Goal: Task Accomplishment & Management: Use online tool/utility

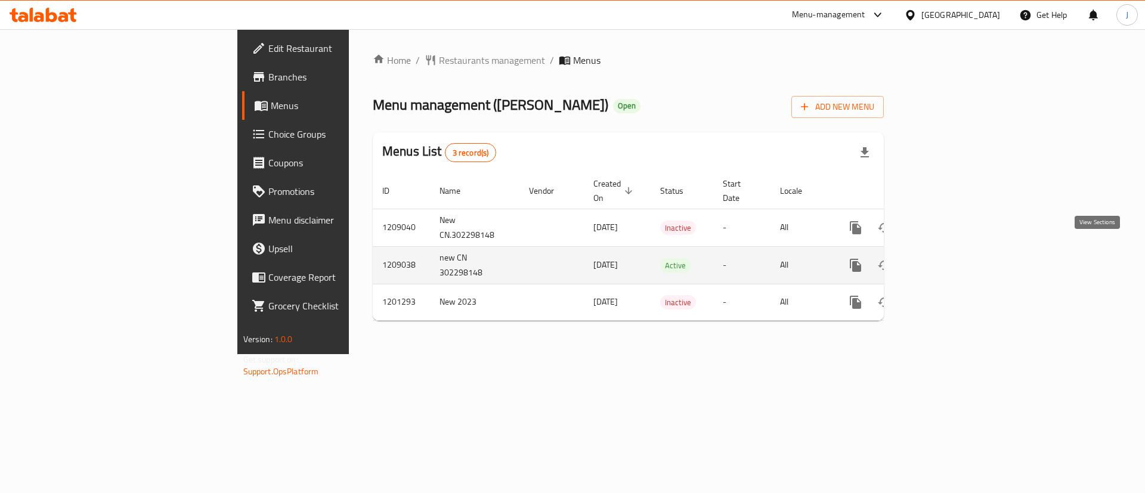
click at [947, 260] on icon "enhanced table" at bounding box center [941, 265] width 11 height 11
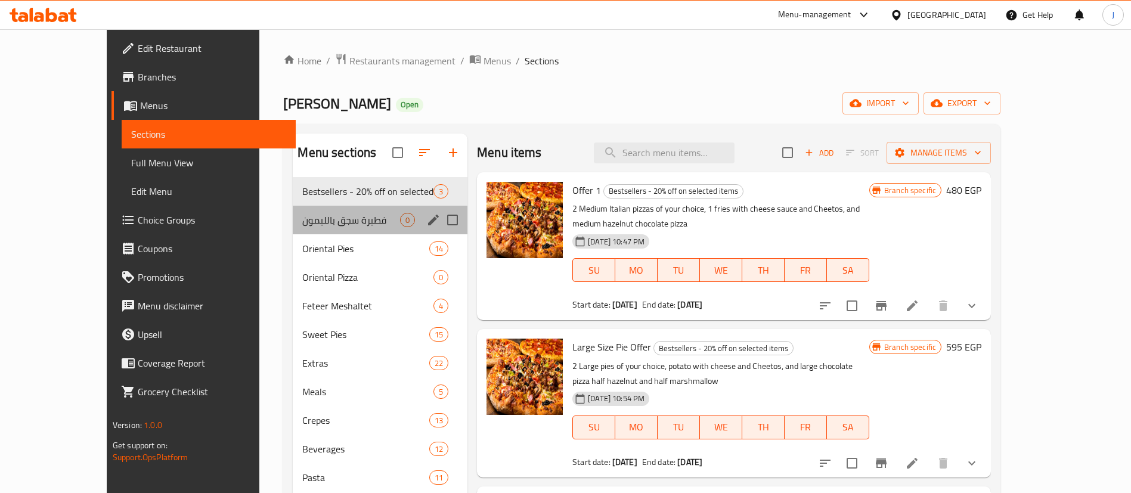
click at [293, 212] on div "فطيرة سجق بالليمون 0" at bounding box center [380, 220] width 175 height 29
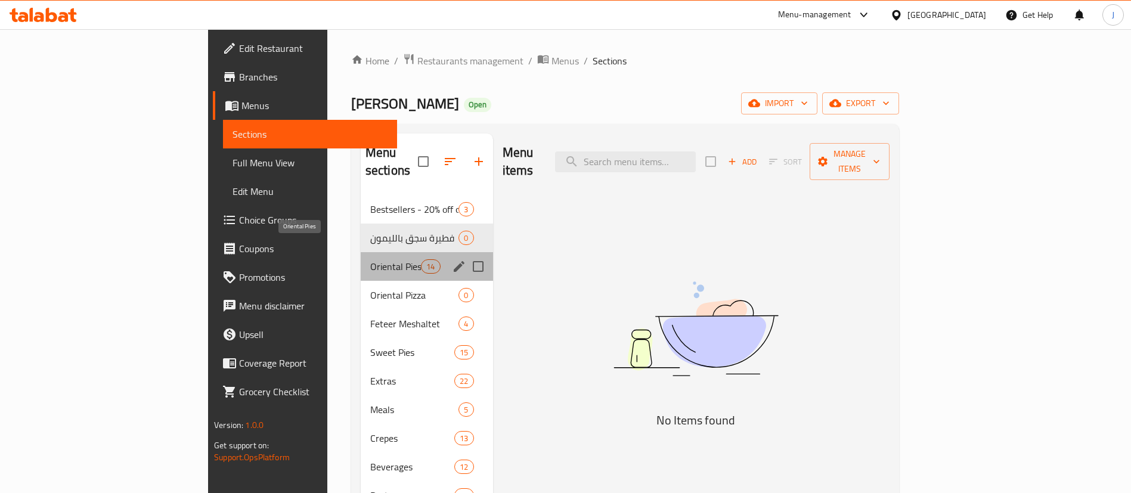
click at [370, 259] on span "Oriental Pies" at bounding box center [395, 266] width 51 height 14
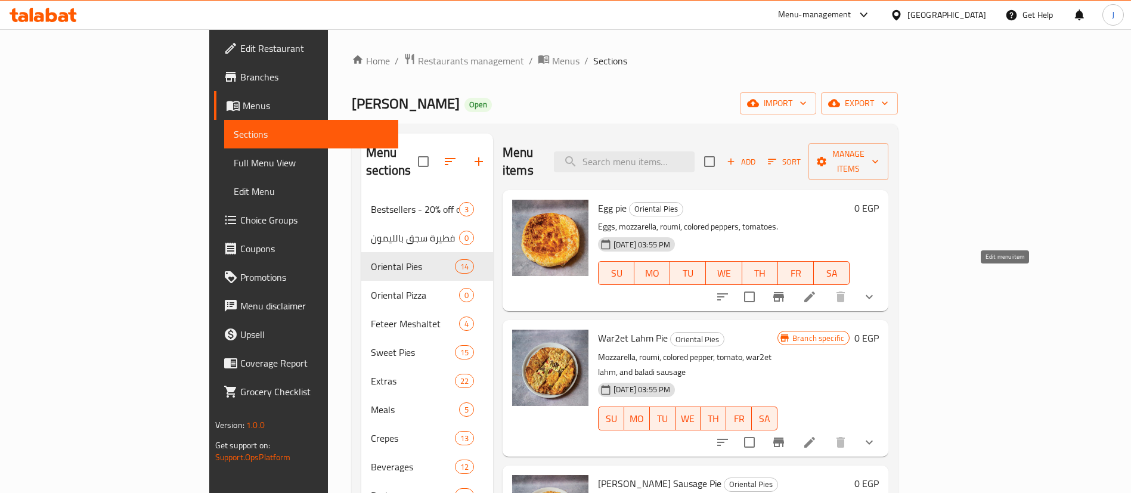
click at [815, 292] on icon at bounding box center [810, 297] width 11 height 11
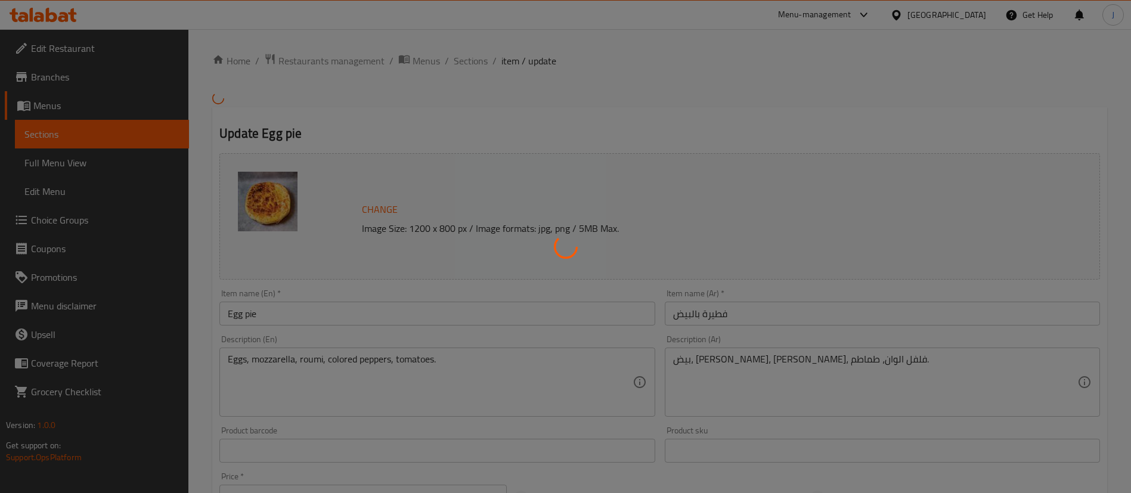
type input "إختيارك من:"
type input "1"
type input "إختيارك من:"
type input "1"
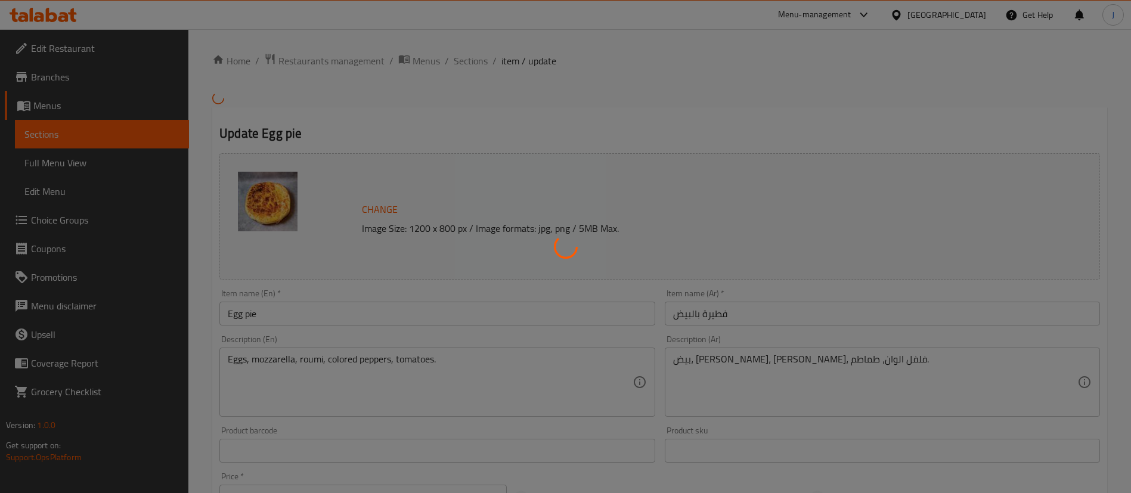
type input "1"
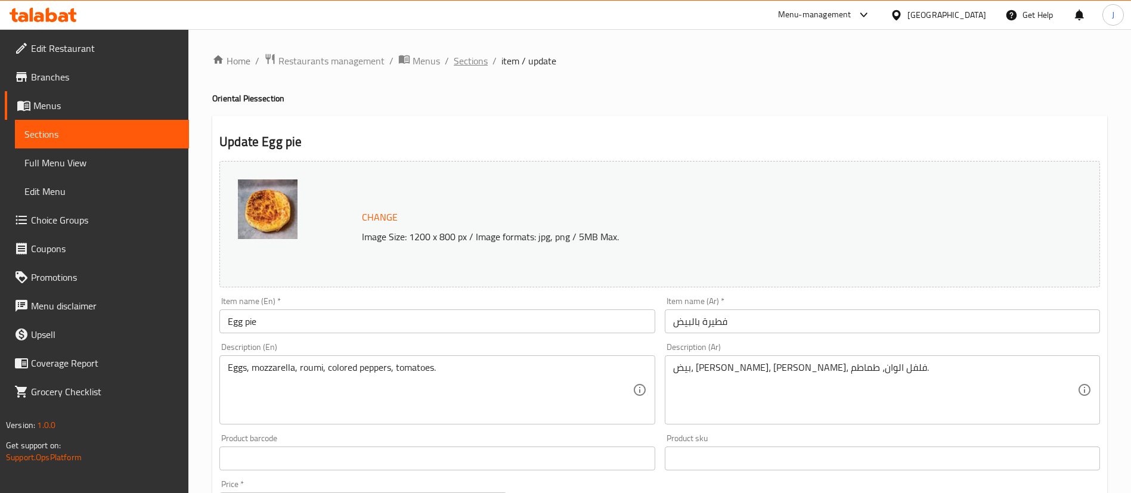
click at [470, 60] on span "Sections" at bounding box center [471, 61] width 34 height 14
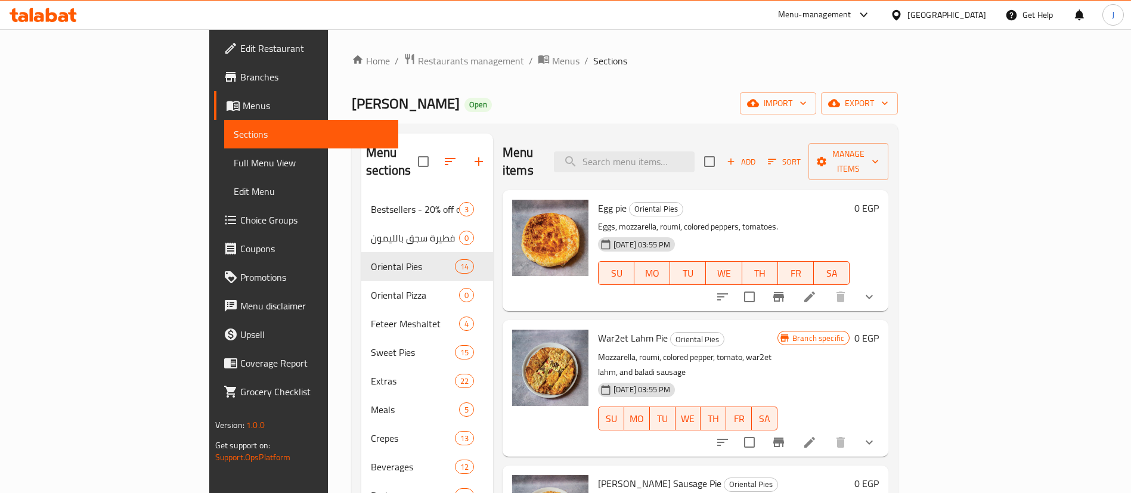
click at [966, 13] on div "[GEOGRAPHIC_DATA]" at bounding box center [947, 14] width 79 height 13
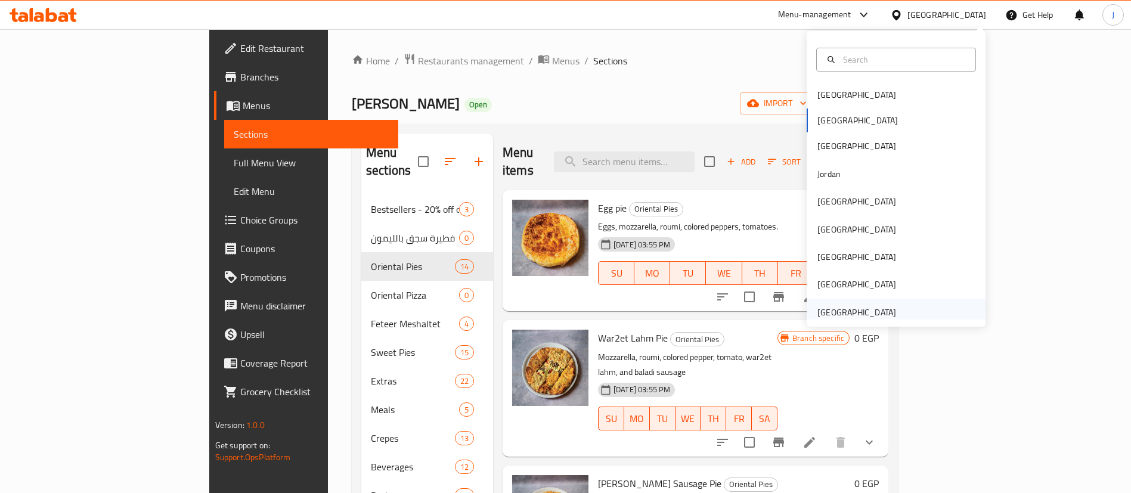
click at [837, 311] on div "[GEOGRAPHIC_DATA]" at bounding box center [857, 312] width 79 height 13
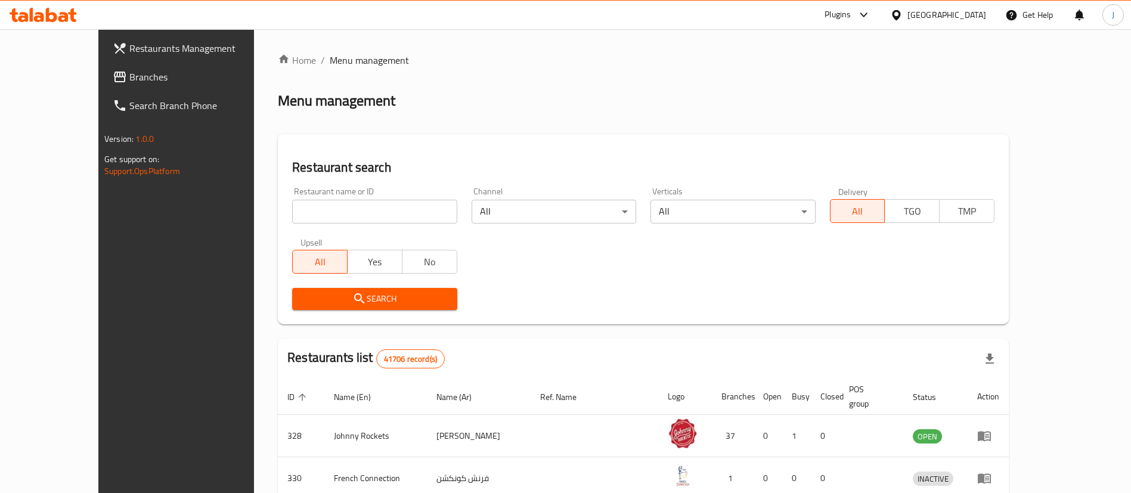
click at [292, 215] on input "search" at bounding box center [374, 212] width 165 height 24
paste input "705472"
type input "705472"
click button "Search" at bounding box center [374, 299] width 165 height 22
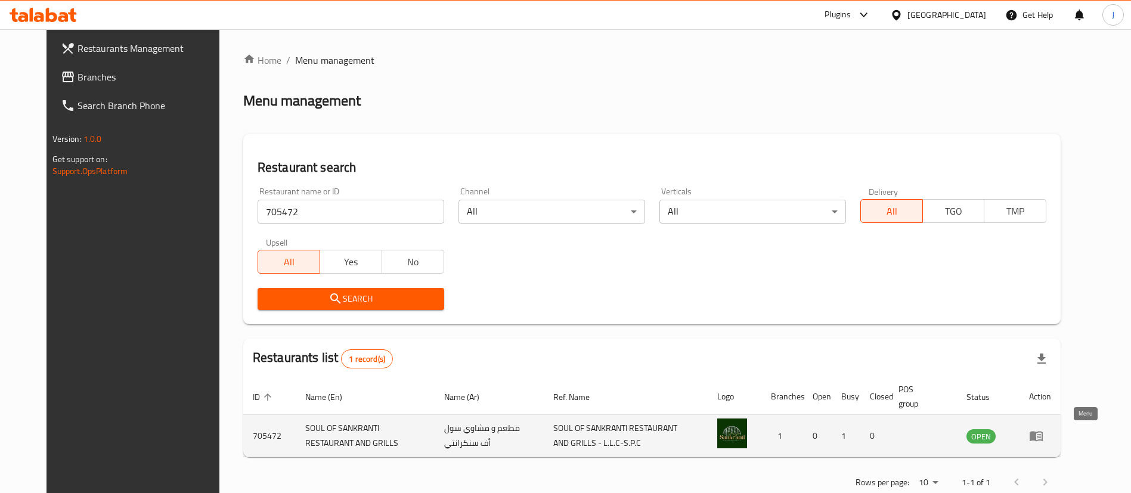
click at [1043, 438] on icon "enhanced table" at bounding box center [1036, 437] width 13 height 10
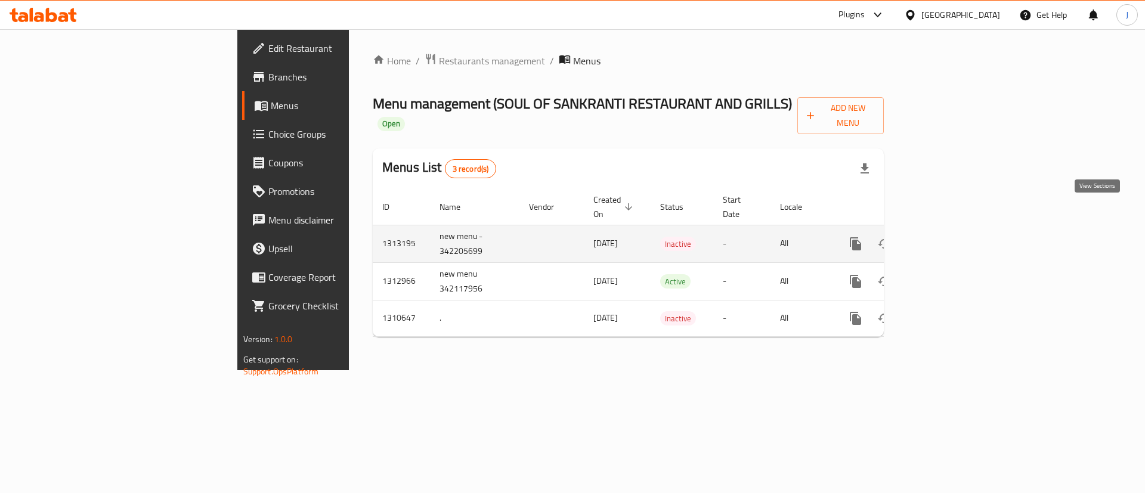
click at [949, 237] on icon "enhanced table" at bounding box center [942, 244] width 14 height 14
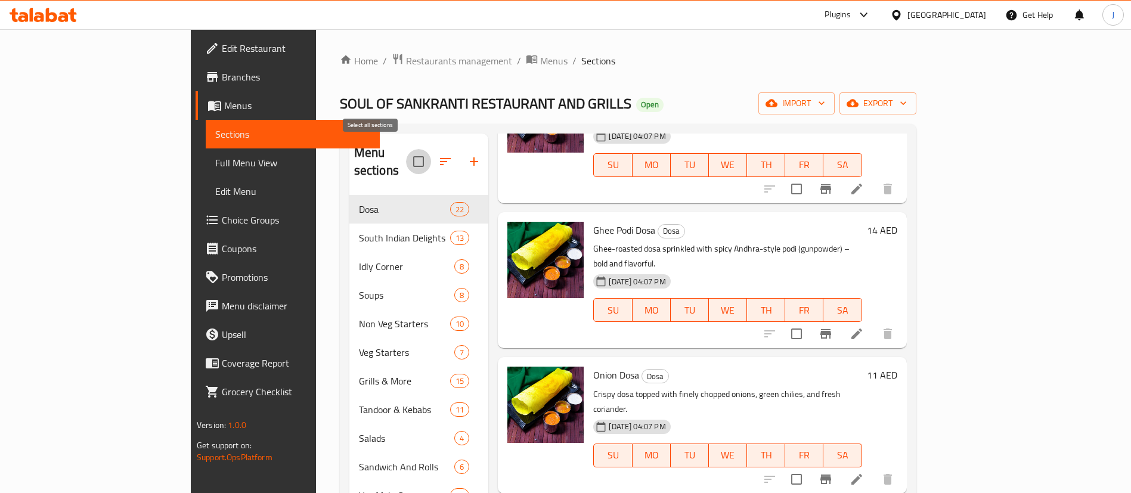
click at [406, 156] on input "checkbox" at bounding box center [418, 161] width 25 height 25
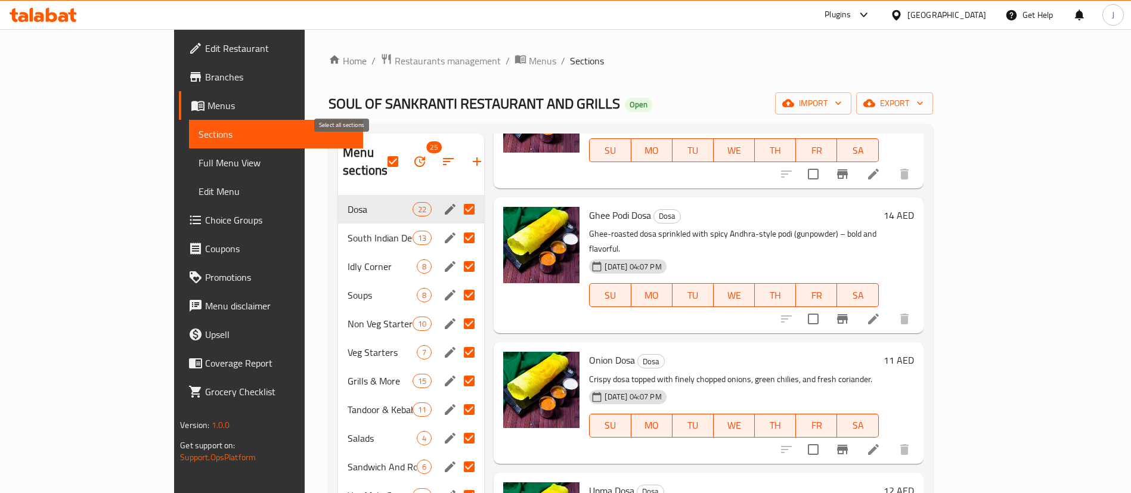
click at [380, 151] on input "checkbox" at bounding box center [392, 161] width 25 height 25
checkbox input "false"
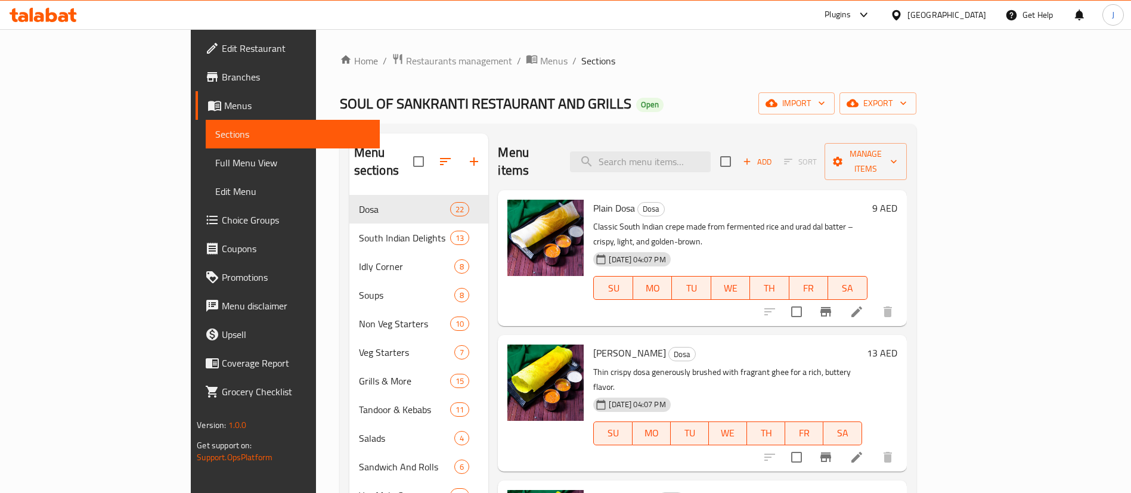
click at [566, 63] on ol "Home / Restaurants management / Menus / Sections" at bounding box center [628, 61] width 577 height 16
click at [406, 57] on span "Restaurants management" at bounding box center [459, 61] width 106 height 14
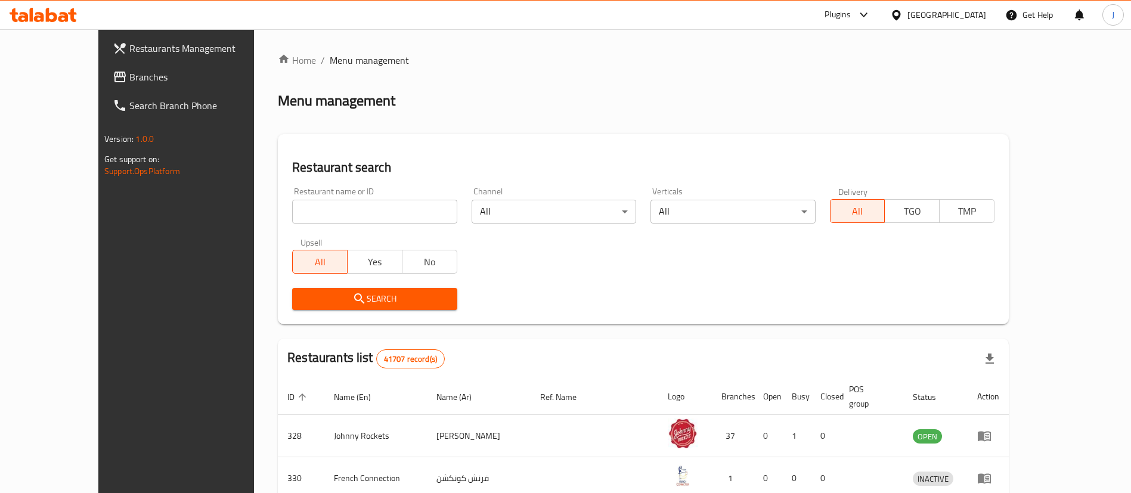
click at [292, 202] on input "search" at bounding box center [374, 212] width 165 height 24
paste input "684749"
type input "684749"
click button "Search" at bounding box center [374, 299] width 165 height 22
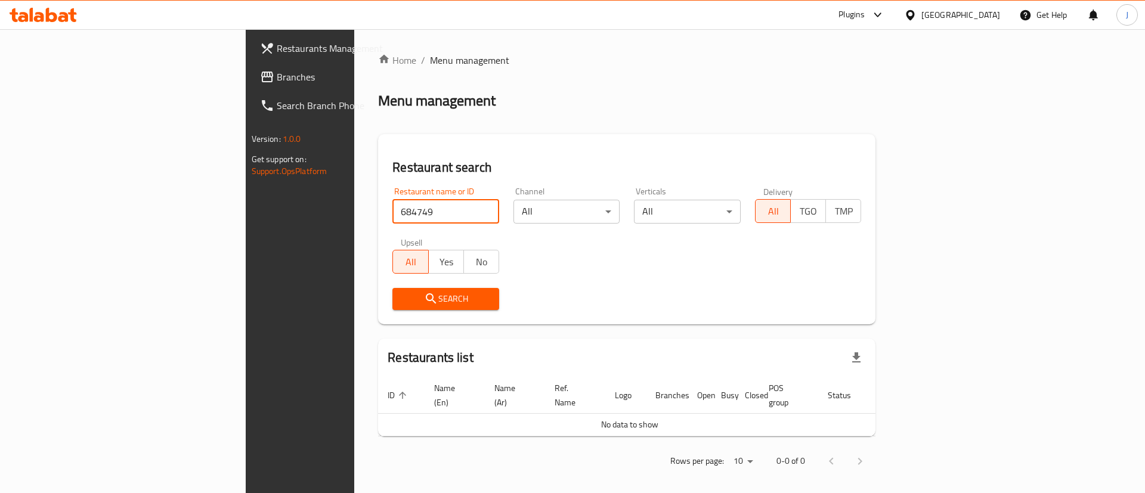
click at [934, 12] on div "[GEOGRAPHIC_DATA]" at bounding box center [960, 14] width 79 height 13
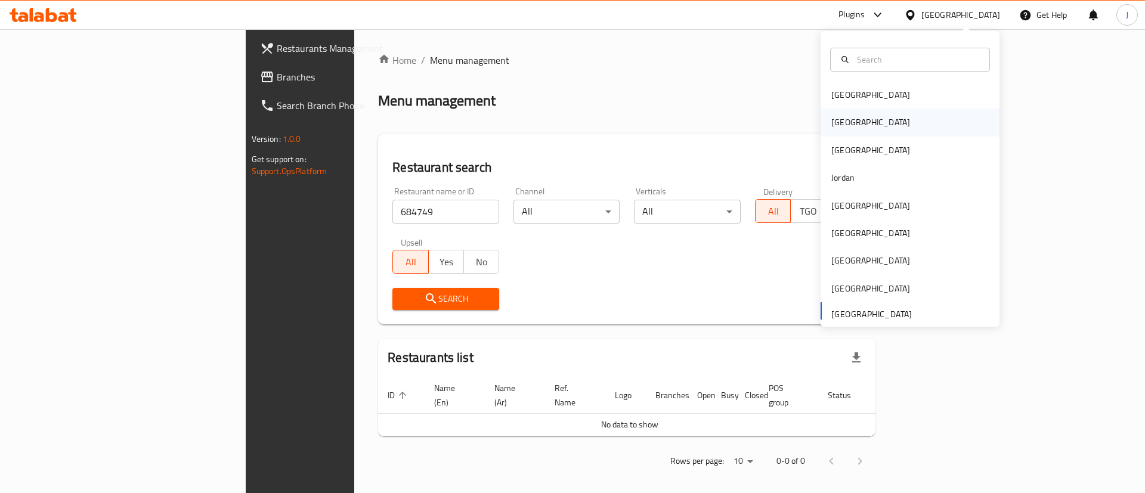
click at [849, 114] on div "[GEOGRAPHIC_DATA]" at bounding box center [910, 122] width 179 height 27
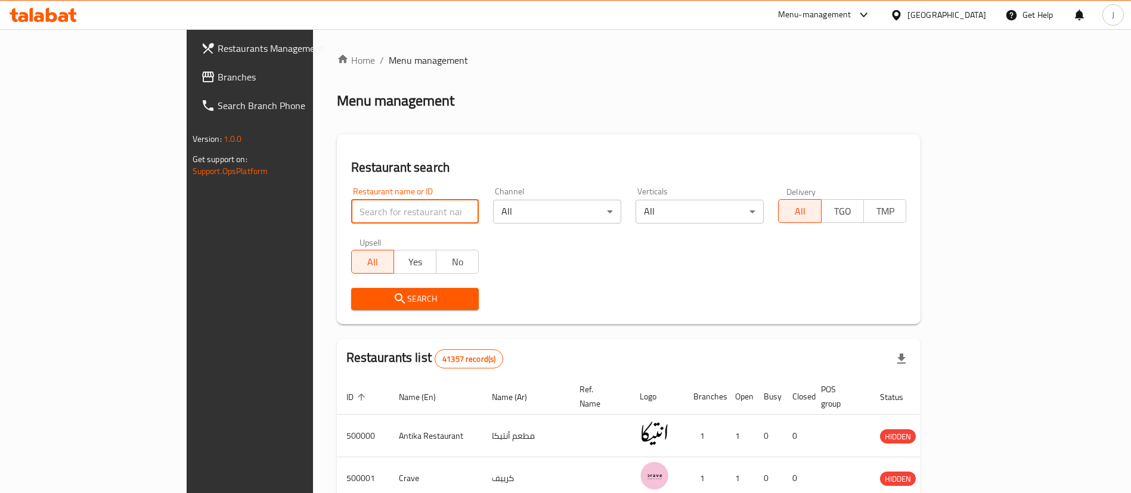
click at [351, 215] on input "search" at bounding box center [415, 212] width 128 height 24
paste input "684749"
type input "684749"
click button "Search" at bounding box center [415, 299] width 128 height 22
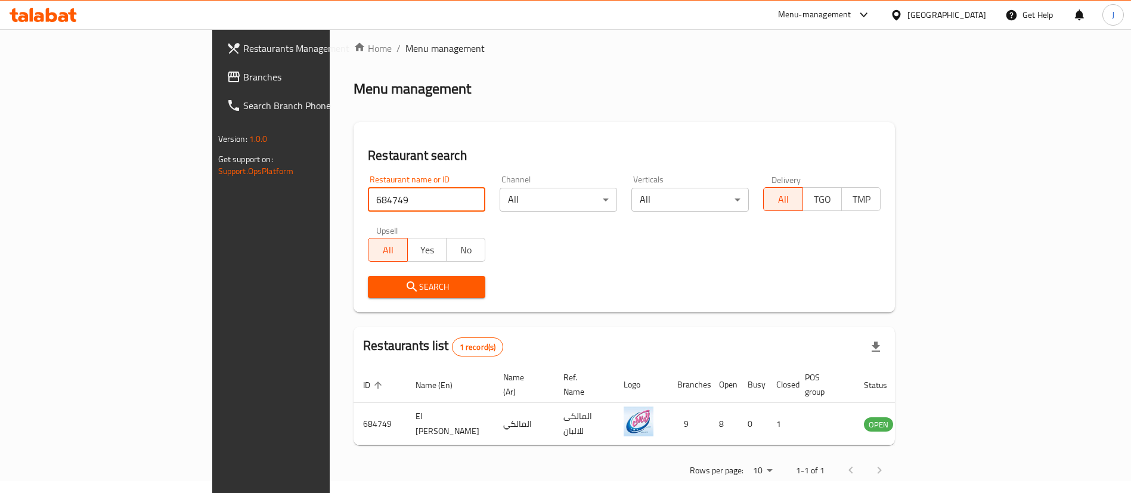
scroll to position [16, 0]
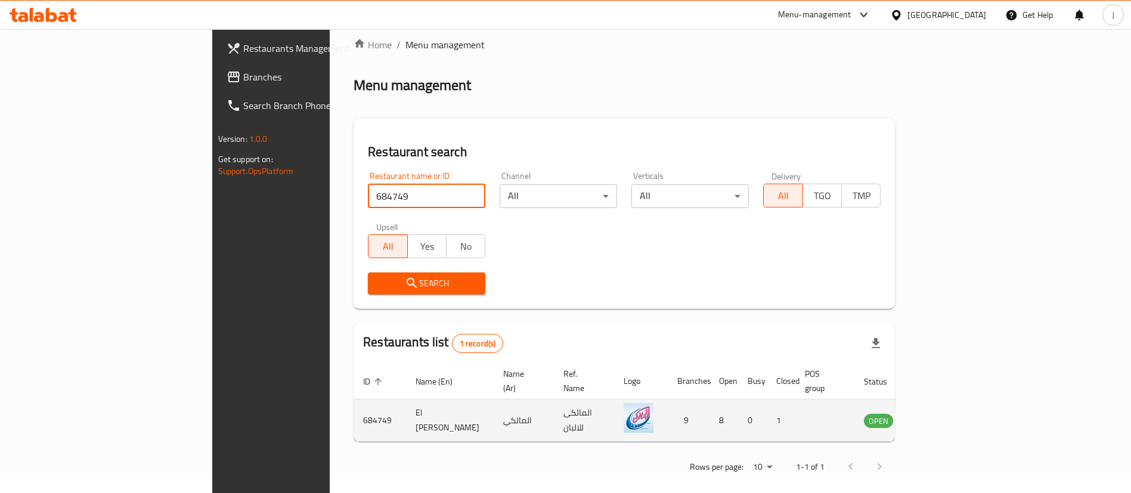
click at [958, 417] on td "enhanced table" at bounding box center [937, 421] width 41 height 42
click at [941, 413] on icon "enhanced table" at bounding box center [934, 420] width 14 height 14
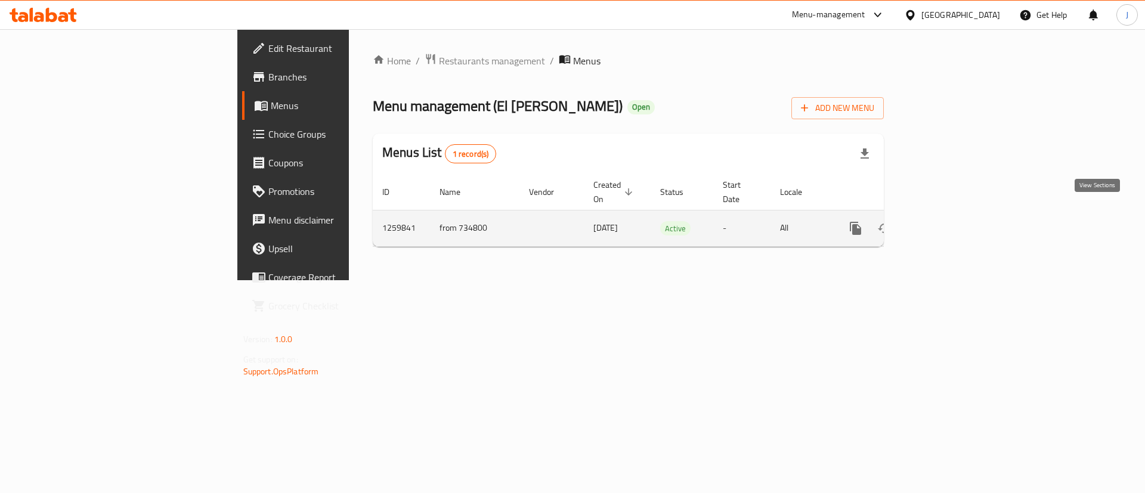
click at [949, 221] on icon "enhanced table" at bounding box center [942, 228] width 14 height 14
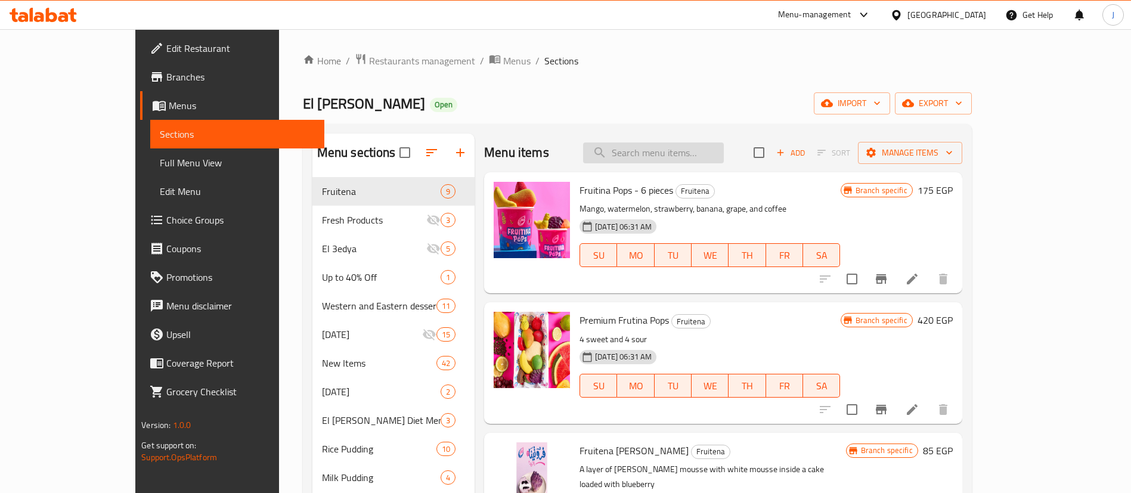
click at [700, 156] on input "search" at bounding box center [653, 153] width 141 height 21
paste input "ice Milk Qeshta and Crea"
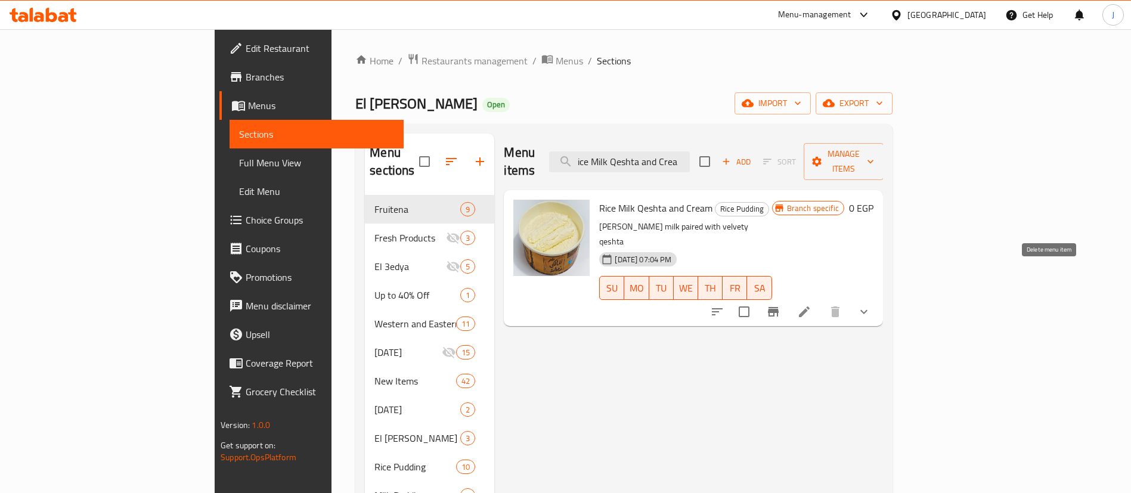
type input "ice Milk Qeshta and Crea"
click at [871, 305] on icon "show more" at bounding box center [864, 312] width 14 height 14
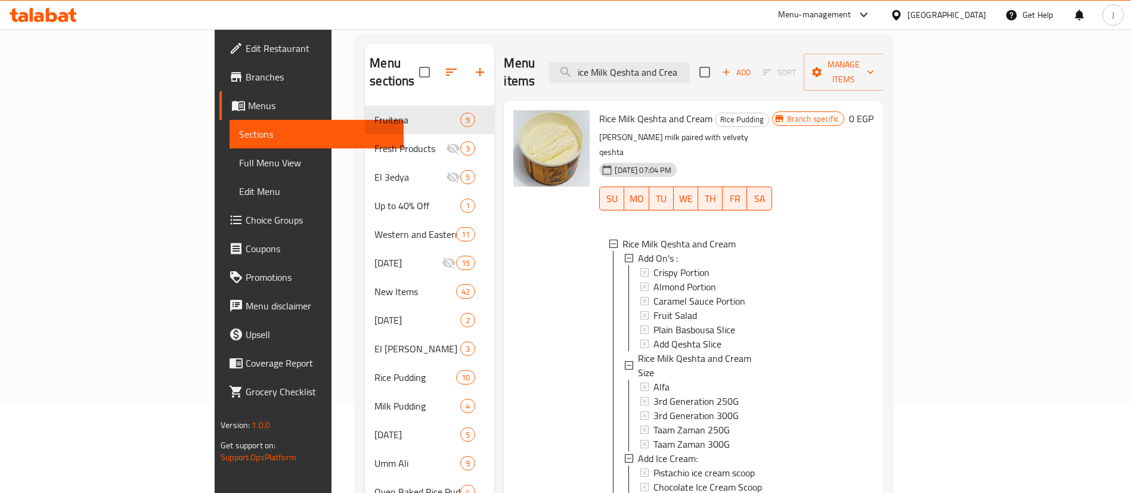
scroll to position [179, 0]
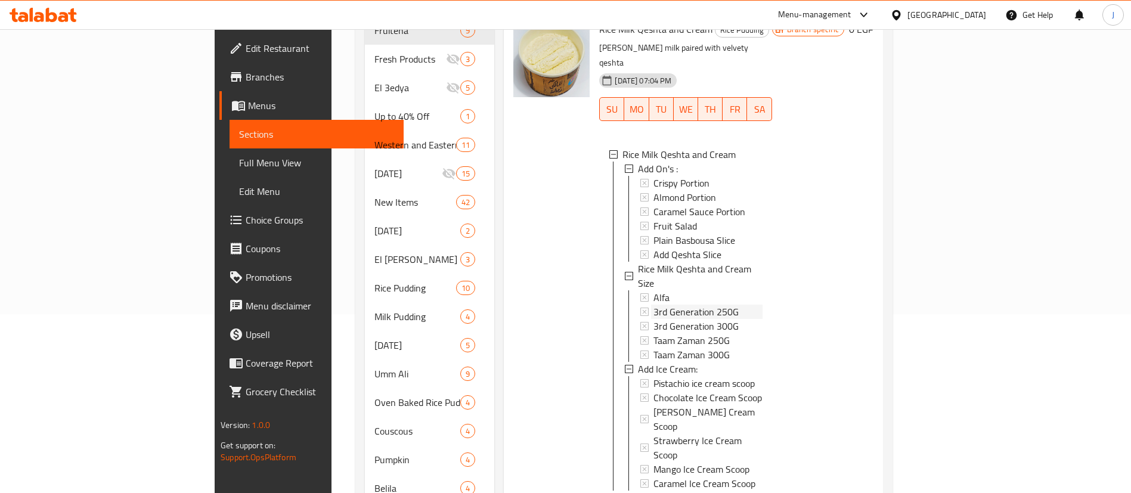
click at [654, 305] on span "3rd Generation 250G" at bounding box center [696, 312] width 85 height 14
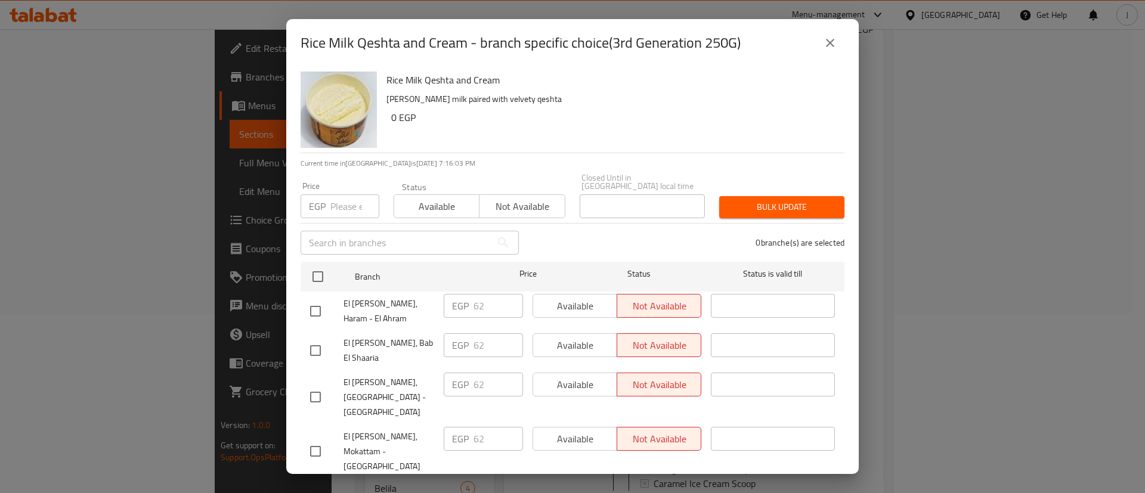
click at [832, 44] on icon "close" at bounding box center [830, 43] width 14 height 14
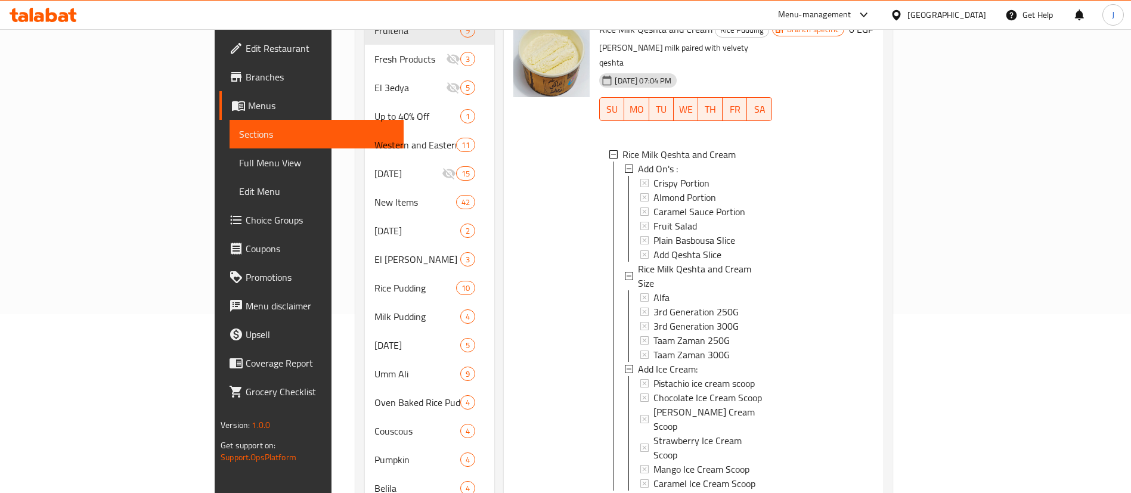
click at [976, 19] on div "[GEOGRAPHIC_DATA]" at bounding box center [947, 14] width 79 height 13
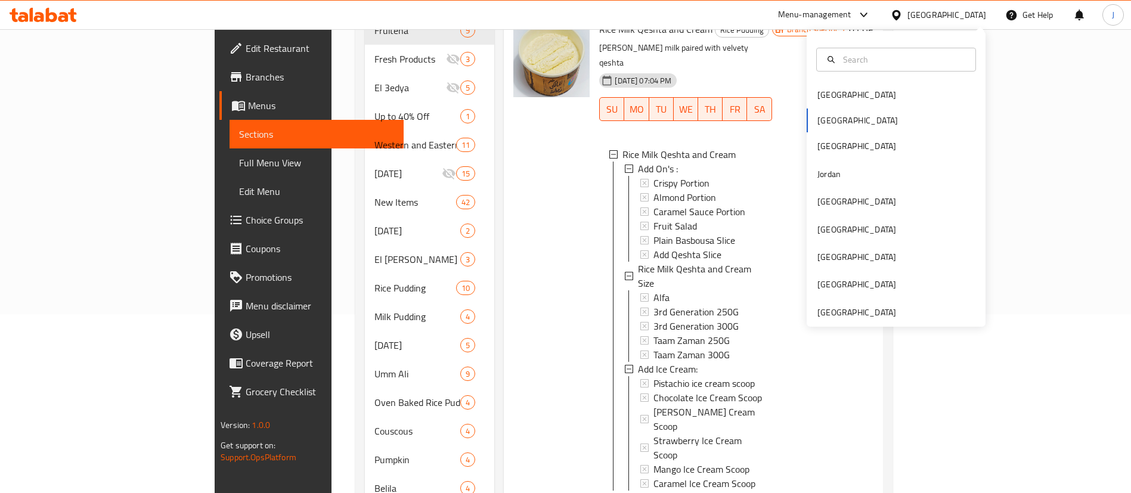
click at [829, 326] on div "[GEOGRAPHIC_DATA] [GEOGRAPHIC_DATA] [GEOGRAPHIC_DATA] [GEOGRAPHIC_DATA] [GEOGRA…" at bounding box center [896, 179] width 179 height 296
click at [852, 309] on div "[GEOGRAPHIC_DATA]" at bounding box center [857, 312] width 79 height 13
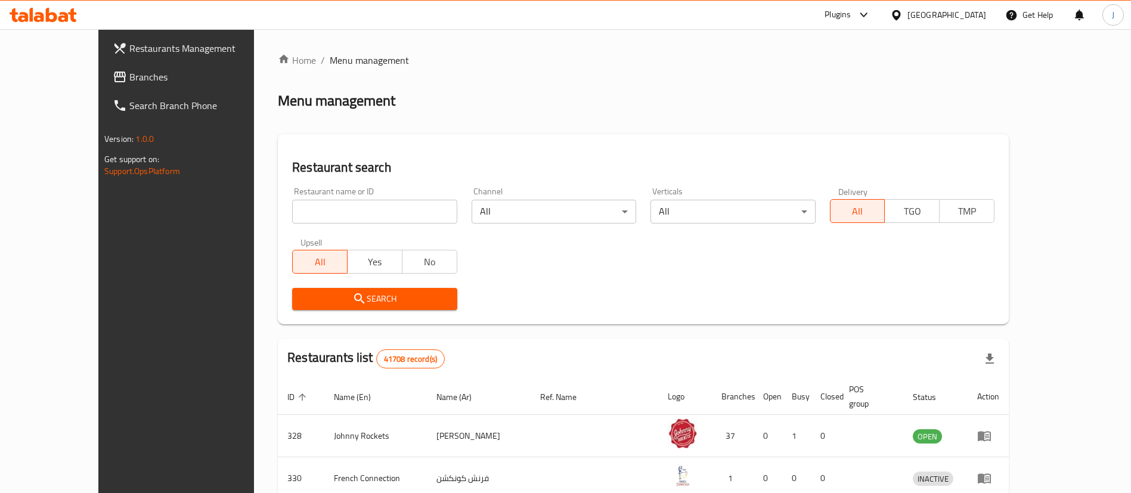
click at [320, 214] on input "search" at bounding box center [374, 212] width 165 height 24
paste input "Hot Bowl Restaurant"
type input "Hot Bowl Restaurant"
click button "Search" at bounding box center [374, 299] width 165 height 22
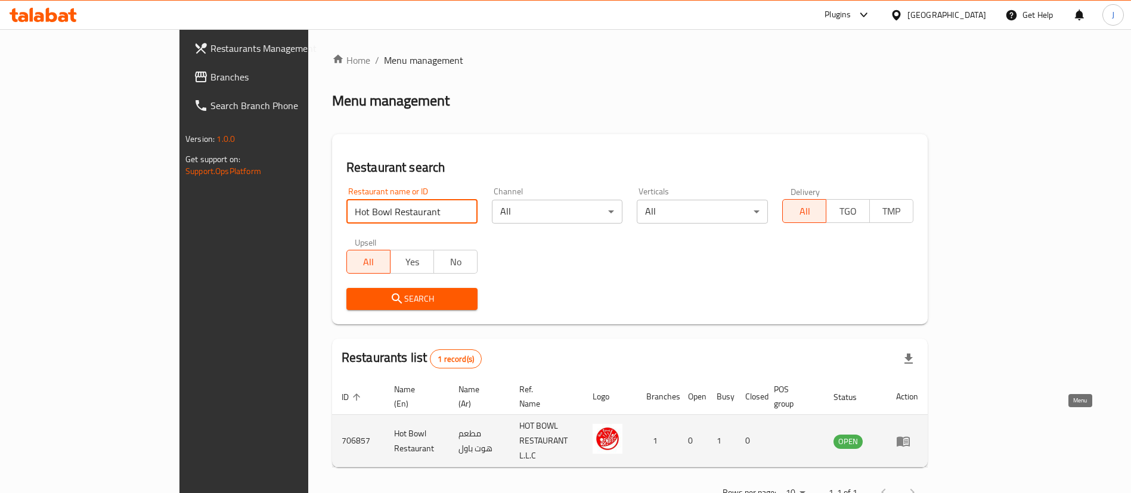
click at [911, 434] on icon "enhanced table" at bounding box center [903, 441] width 14 height 14
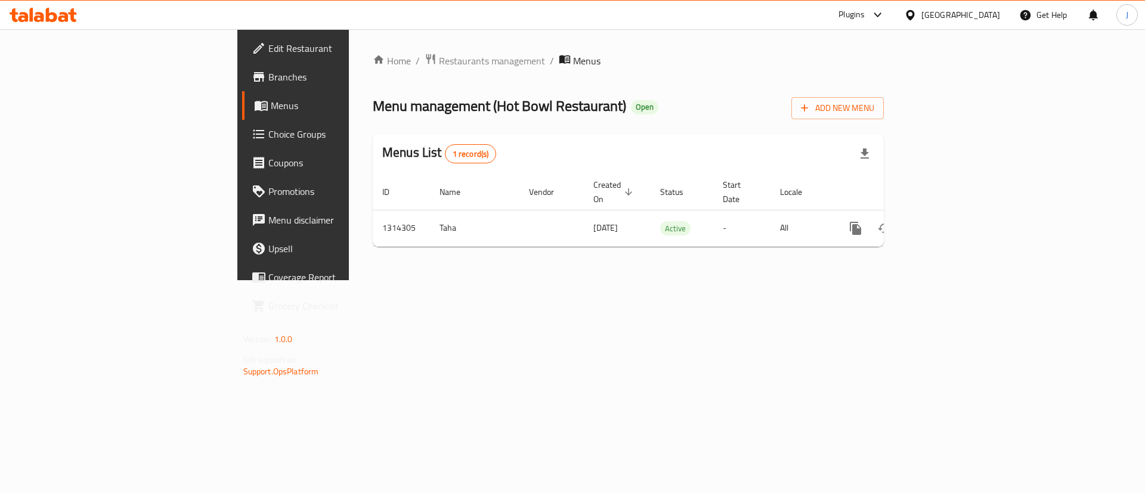
click at [744, 280] on div "Home / Restaurants management / Menus Menu management ( Hot Bowl Restaurant ) O…" at bounding box center [628, 154] width 559 height 251
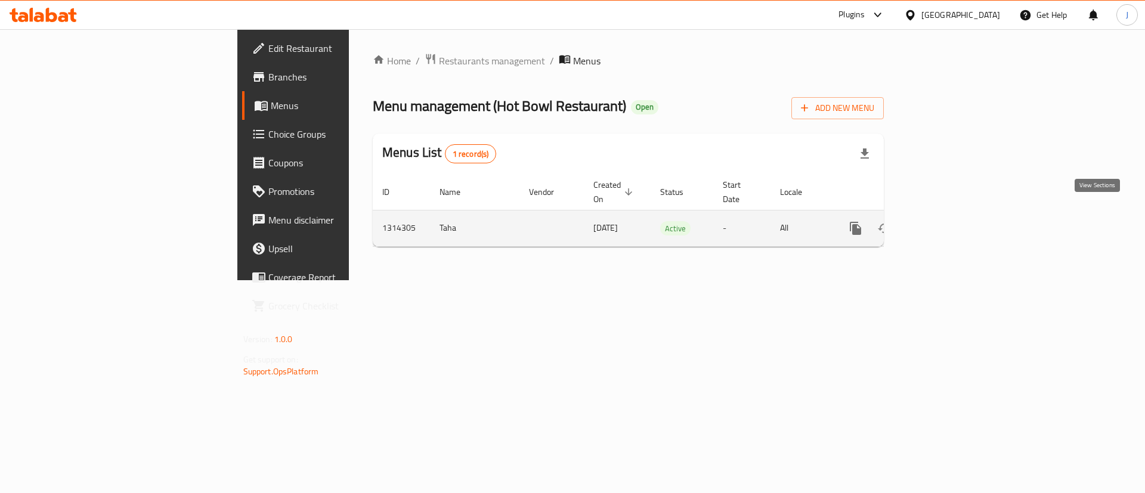
click at [956, 218] on link "enhanced table" at bounding box center [941, 228] width 29 height 29
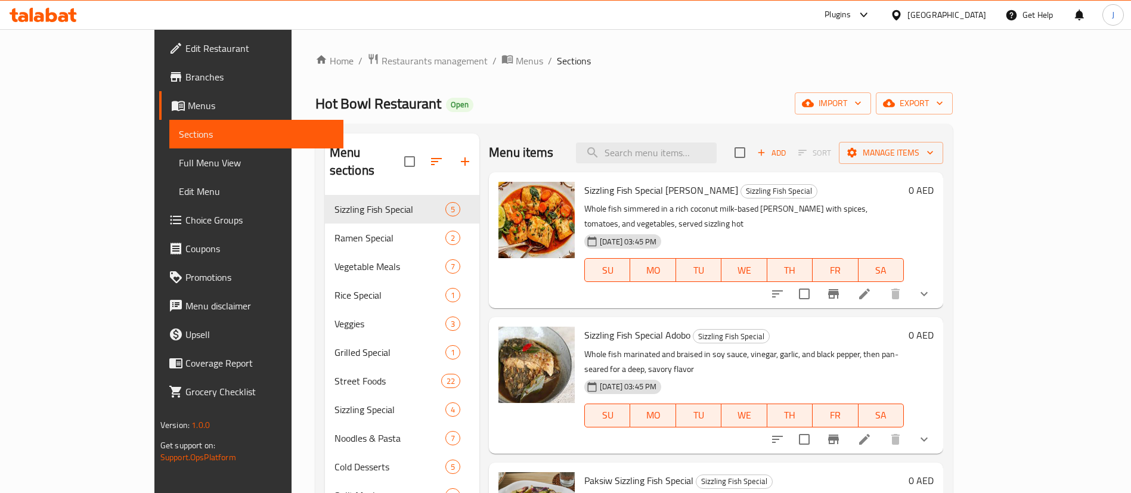
click at [870, 111] on div "Hot Bowl Restaurant Open import export" at bounding box center [634, 103] width 638 height 22
click at [943, 101] on span "export" at bounding box center [915, 103] width 58 height 15
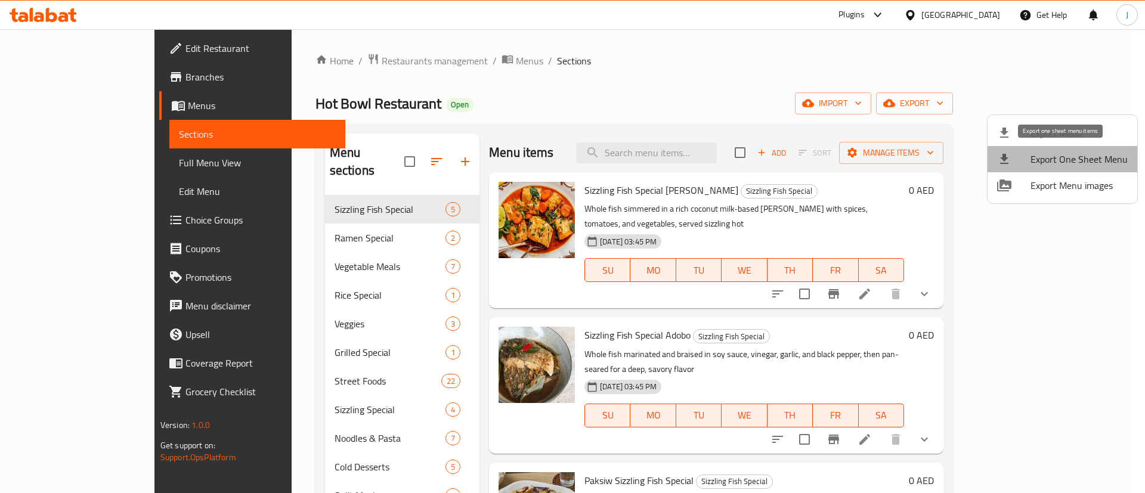
click at [1063, 160] on span "Export One Sheet Menu" at bounding box center [1079, 159] width 97 height 14
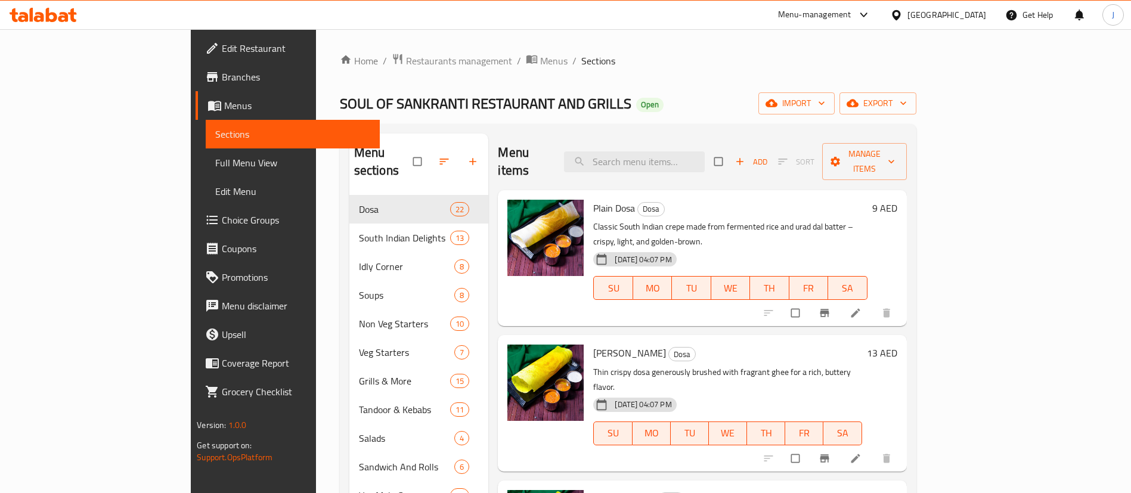
drag, startPoint x: 90, startPoint y: 165, endPoint x: 148, endPoint y: 154, distance: 59.4
click at [215, 165] on span "Full Menu View" at bounding box center [292, 163] width 155 height 14
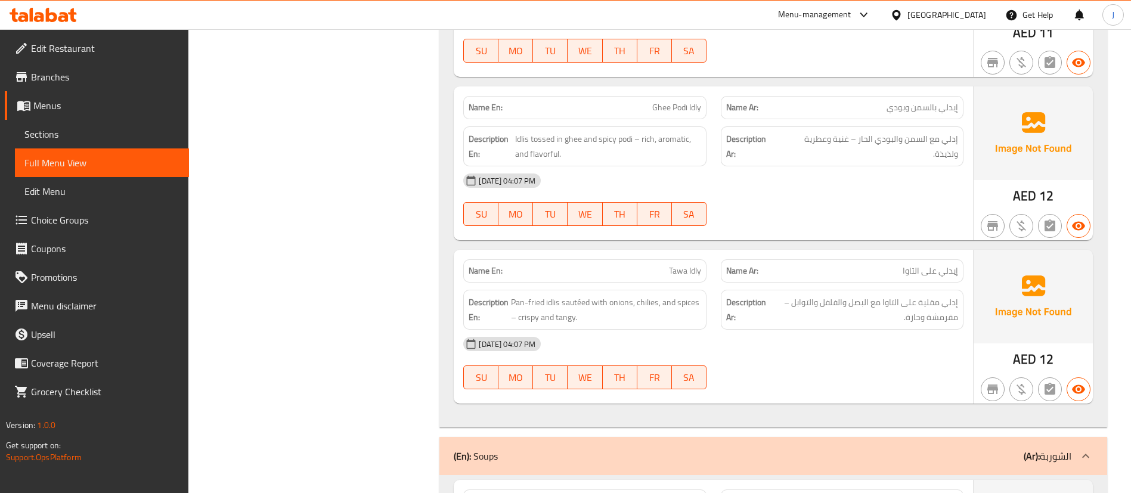
scroll to position [6965, 0]
